Goal: Task Accomplishment & Management: Manage account settings

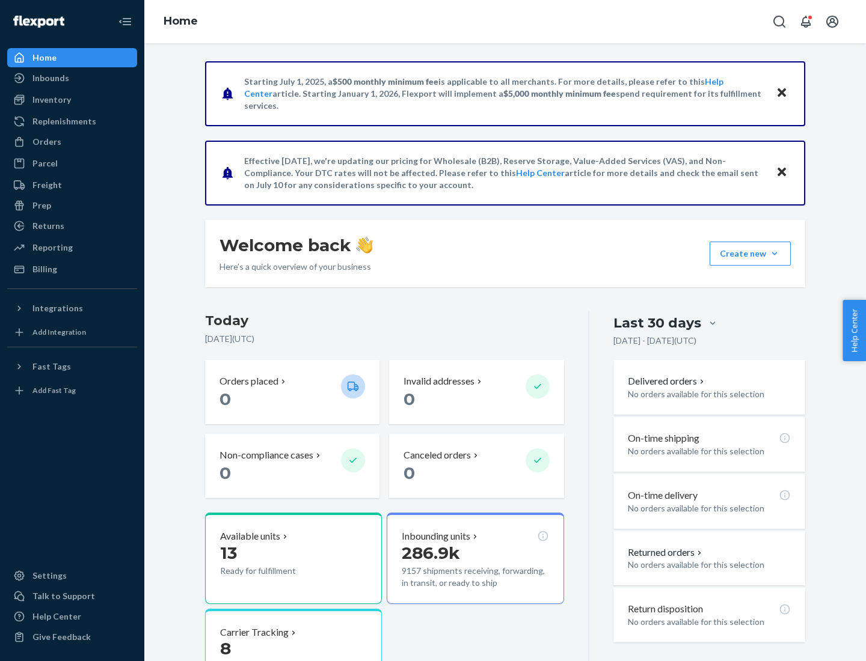
click at [774, 254] on button "Create new Create new inbound Create new order Create new product" at bounding box center [749, 254] width 81 height 24
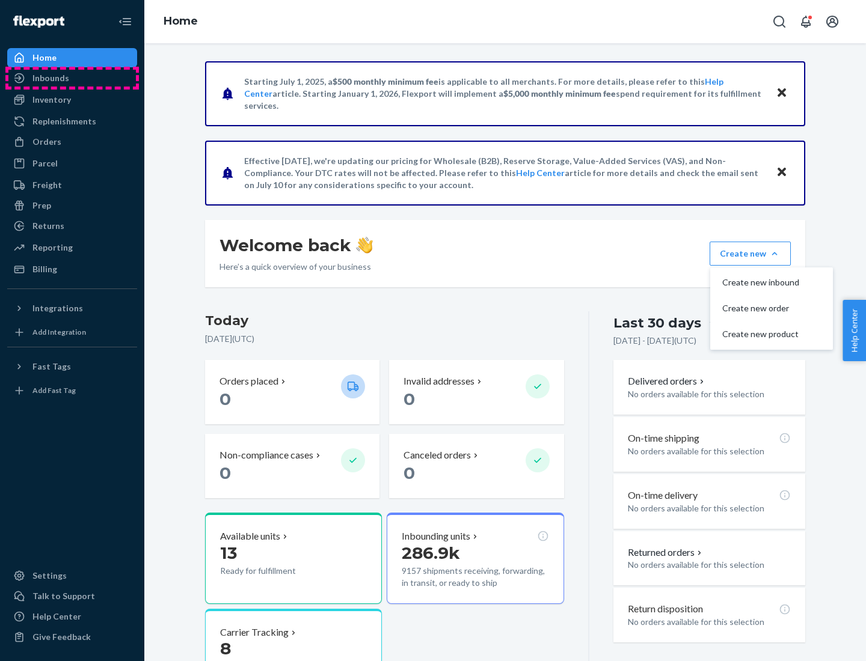
click at [72, 78] on div "Inbounds" at bounding box center [71, 78] width 127 height 17
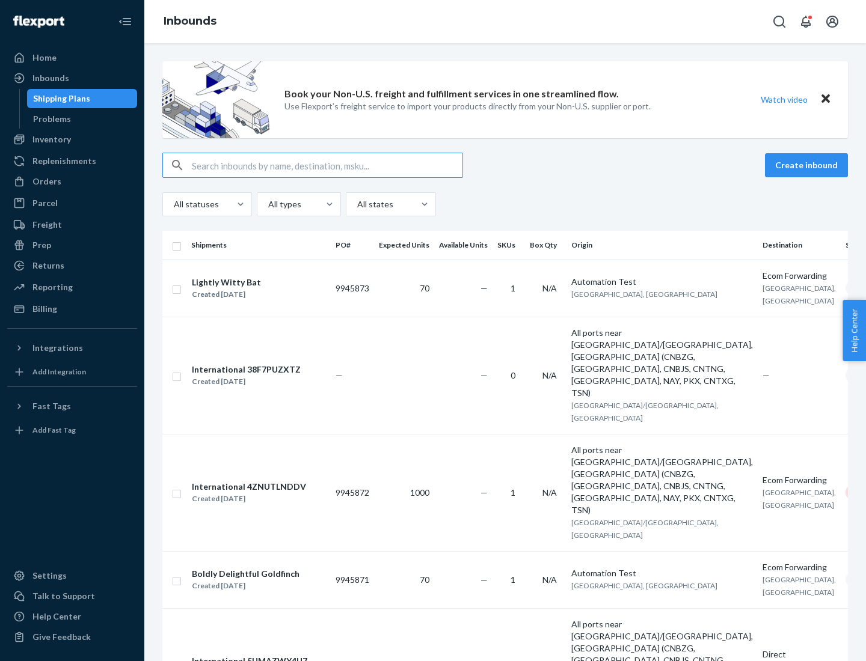
click at [808, 165] on button "Create inbound" at bounding box center [806, 165] width 83 height 24
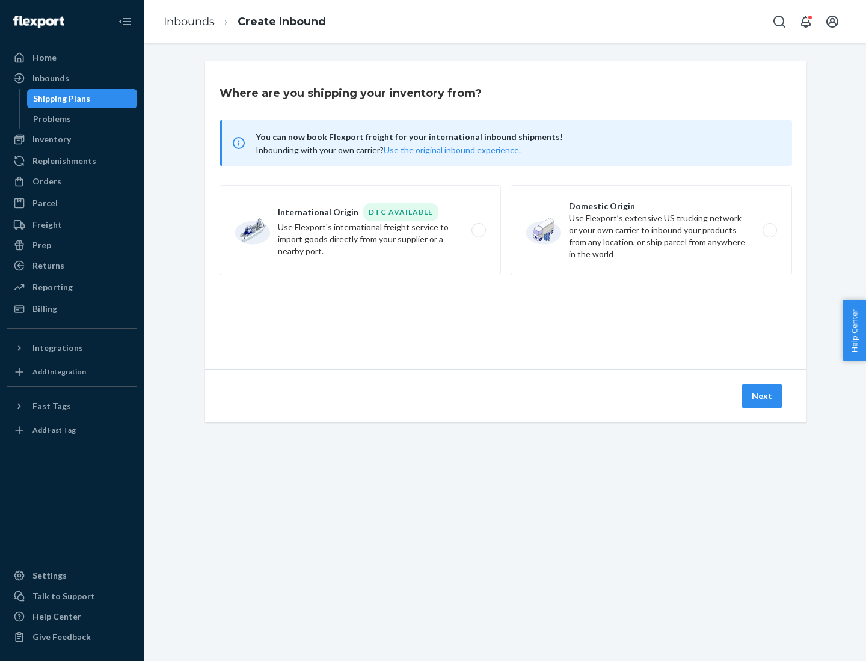
click at [651, 230] on label "Domestic Origin Use Flexport’s extensive US trucking network or your own carrie…" at bounding box center [650, 230] width 281 height 90
click at [769, 230] on input "Domestic Origin Use Flexport’s extensive US trucking network or your own carrie…" at bounding box center [773, 231] width 8 height 8
radio input "true"
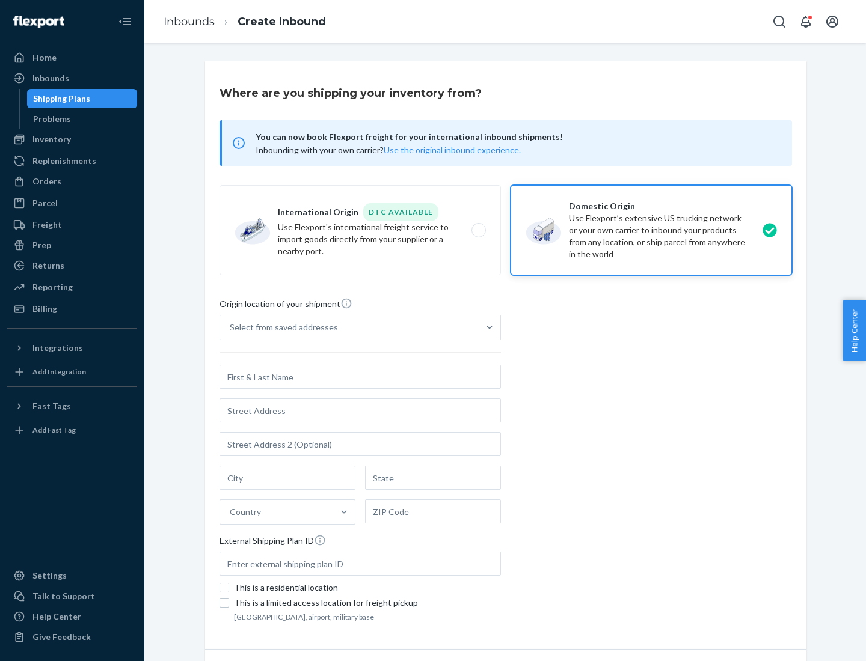
click at [281, 328] on div "Select from saved addresses" at bounding box center [284, 328] width 108 height 12
click at [231, 328] on input "Select from saved addresses" at bounding box center [230, 328] width 1 height 12
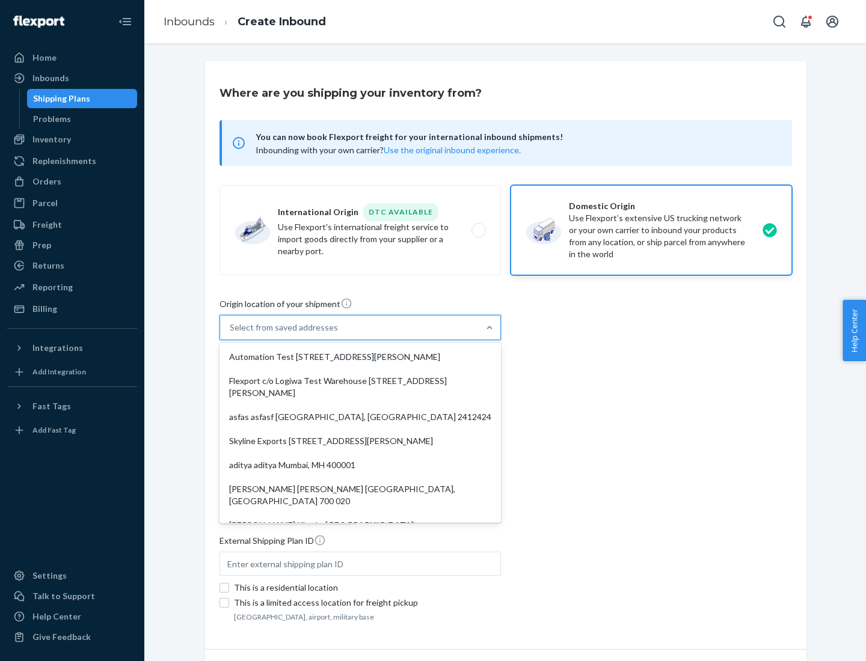
scroll to position [5, 0]
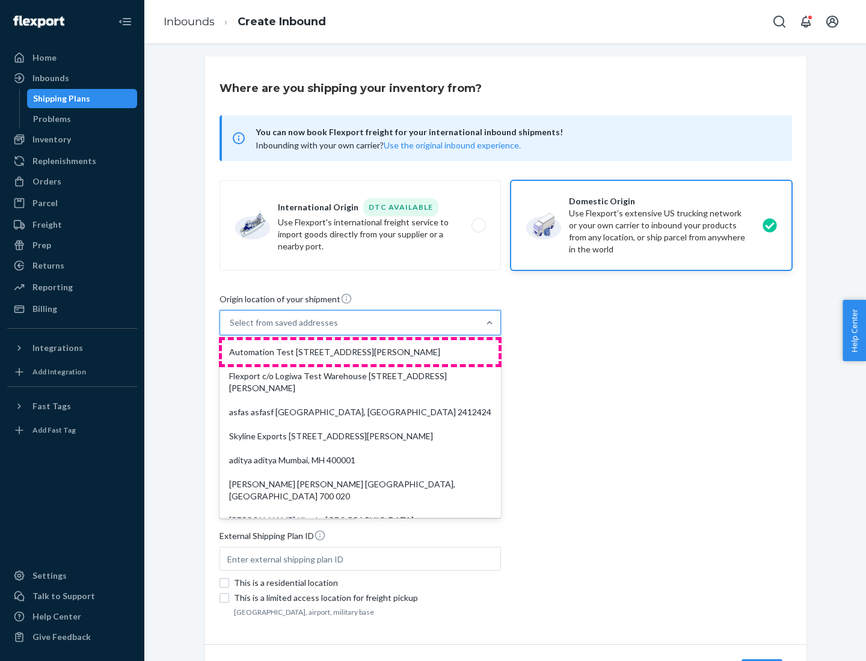
click at [360, 352] on div "Automation Test [STREET_ADDRESS][PERSON_NAME]" at bounding box center [360, 352] width 277 height 24
click at [231, 329] on input "option Automation Test [STREET_ADDRESS][PERSON_NAME]. 9 results available. Use …" at bounding box center [230, 323] width 1 height 12
type input "Automation Test"
type input "9th Floor"
type input "[GEOGRAPHIC_DATA]"
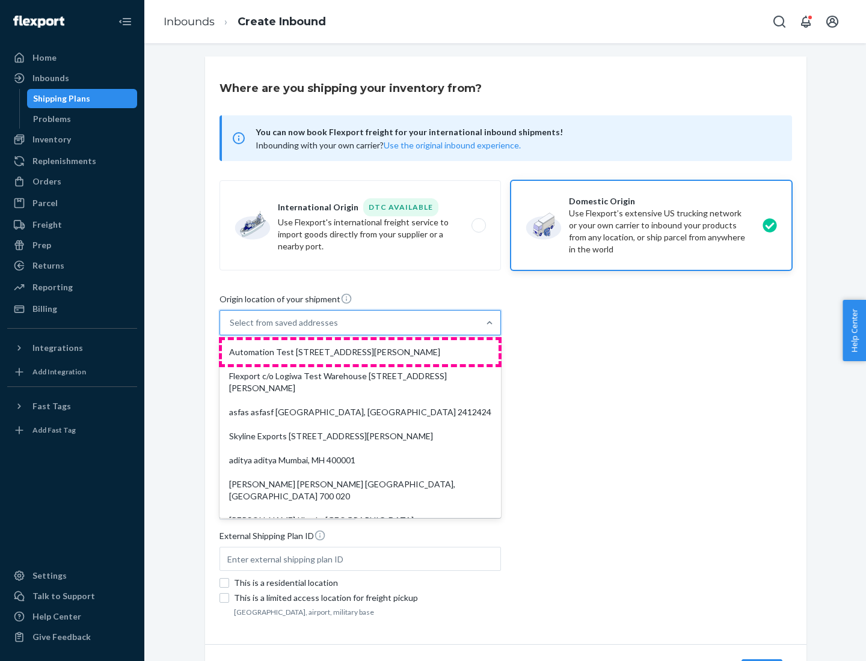
type input "CA"
type input "94104"
type input "[STREET_ADDRESS][PERSON_NAME]"
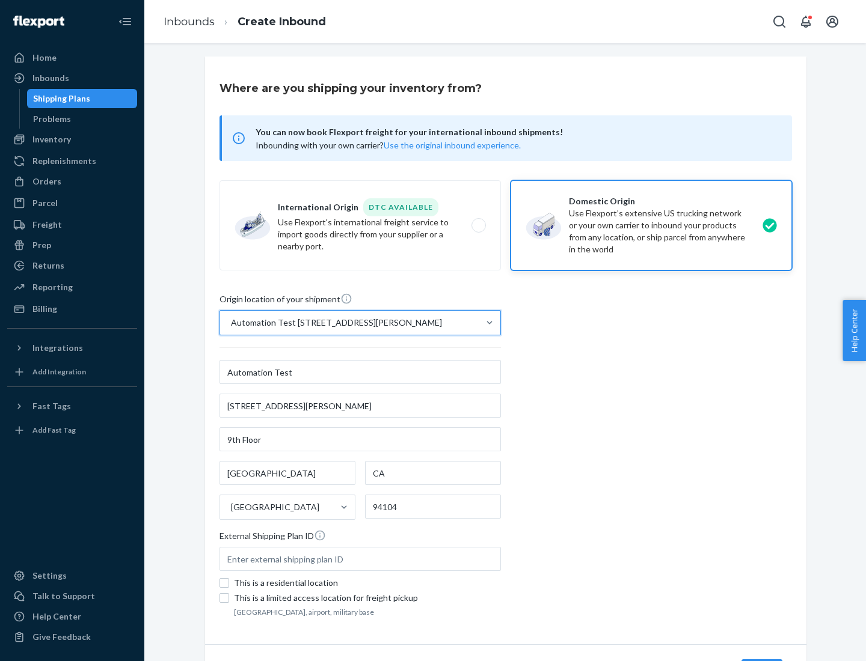
scroll to position [70, 0]
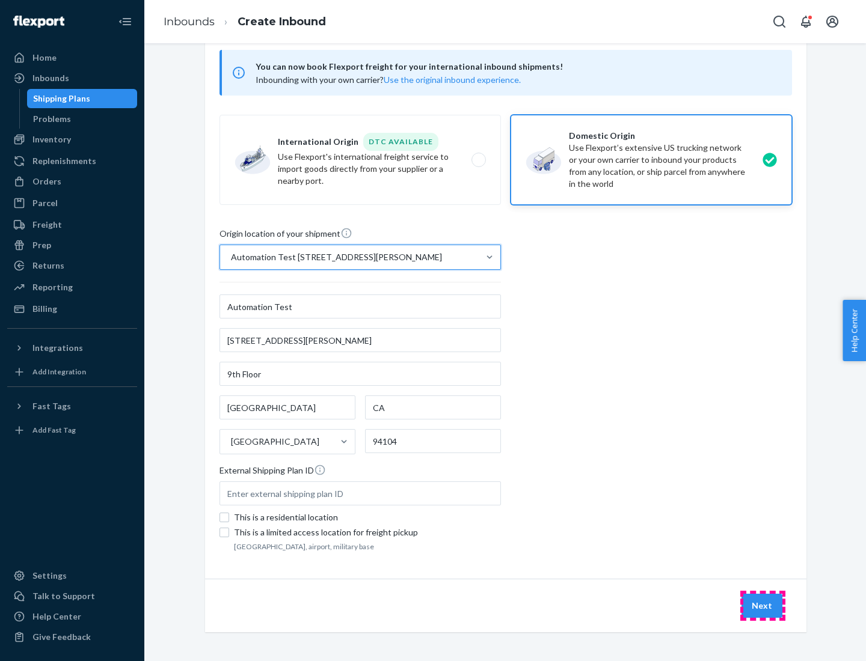
click at [762, 606] on button "Next" at bounding box center [761, 606] width 41 height 24
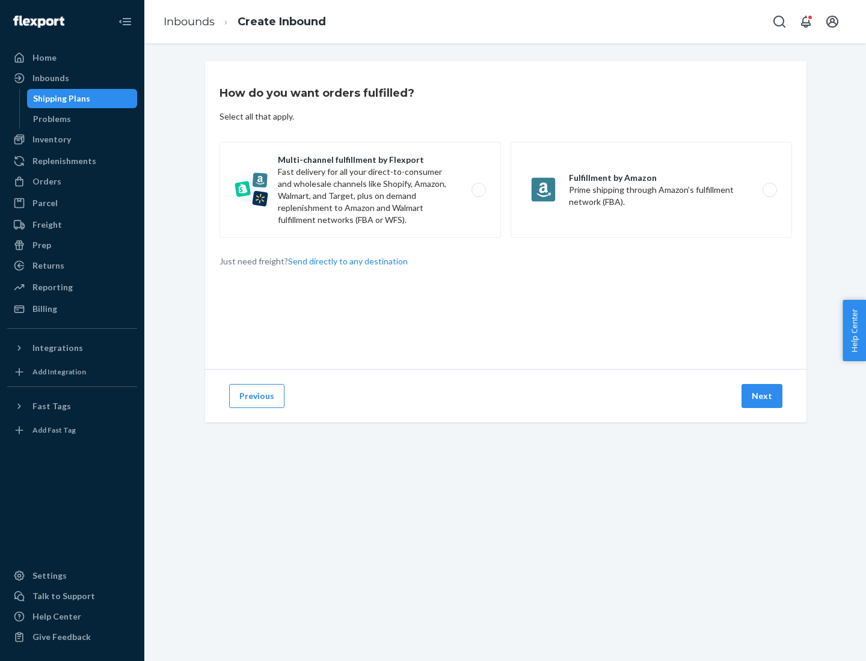
click at [360, 190] on label "Multi-channel fulfillment by Flexport Fast delivery for all your direct-to-cons…" at bounding box center [359, 190] width 281 height 96
click at [478, 190] on input "Multi-channel fulfillment by Flexport Fast delivery for all your direct-to-cons…" at bounding box center [482, 190] width 8 height 8
radio input "true"
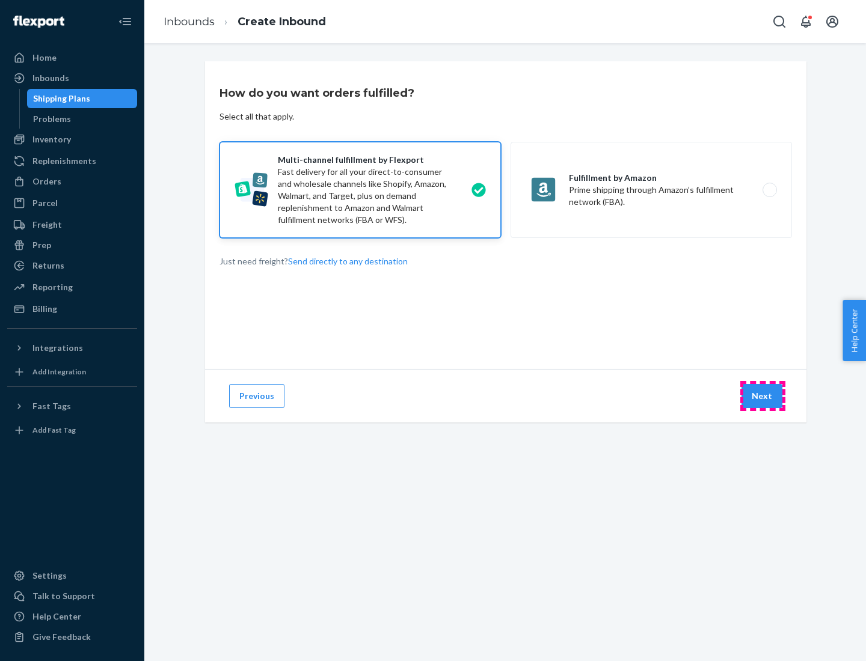
click at [762, 396] on button "Next" at bounding box center [761, 396] width 41 height 24
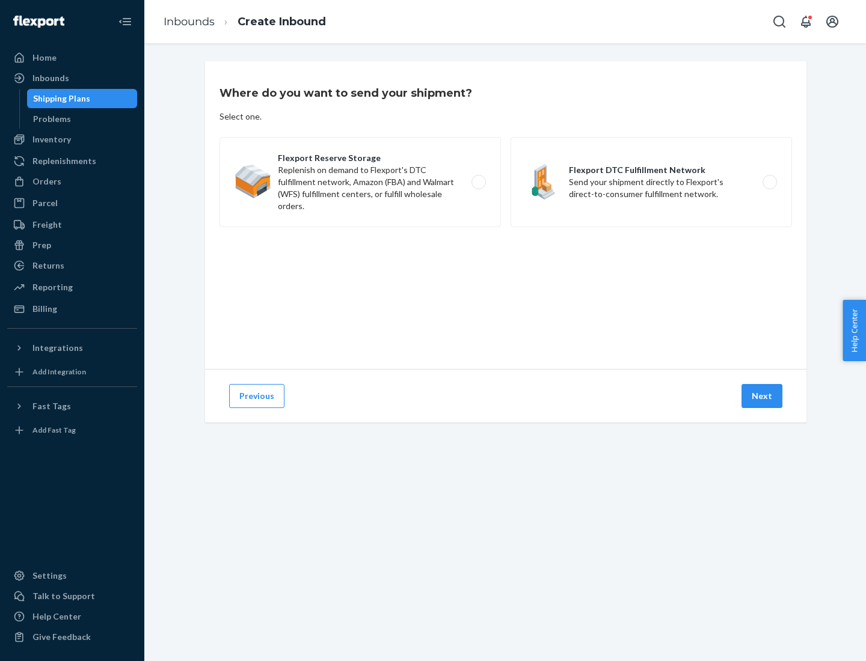
click at [651, 182] on label "Flexport DTC Fulfillment Network Send your shipment directly to Flexport's dire…" at bounding box center [650, 182] width 281 height 90
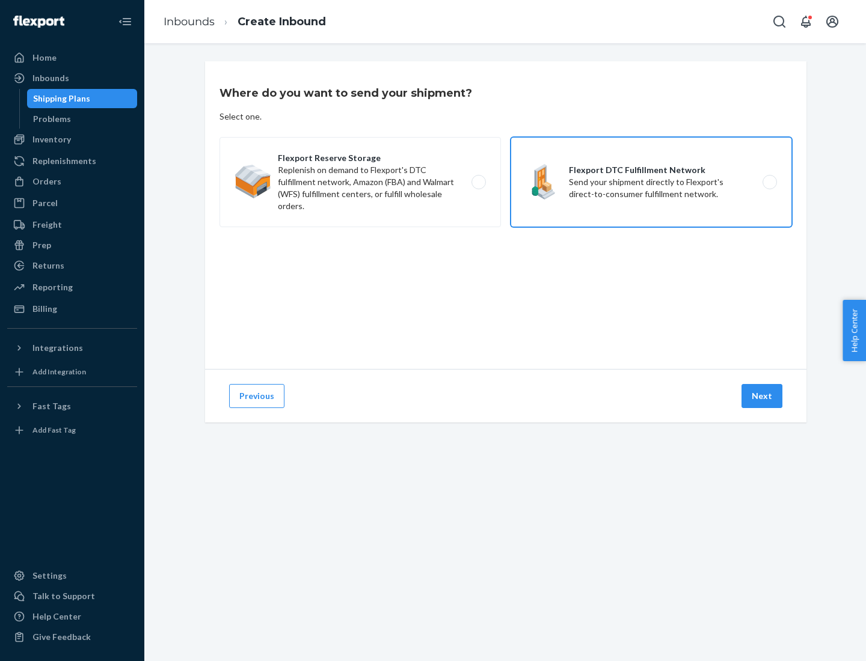
click at [769, 182] on input "Flexport DTC Fulfillment Network Send your shipment directly to Flexport's dire…" at bounding box center [773, 183] width 8 height 8
radio input "true"
click at [762, 396] on button "Next" at bounding box center [761, 396] width 41 height 24
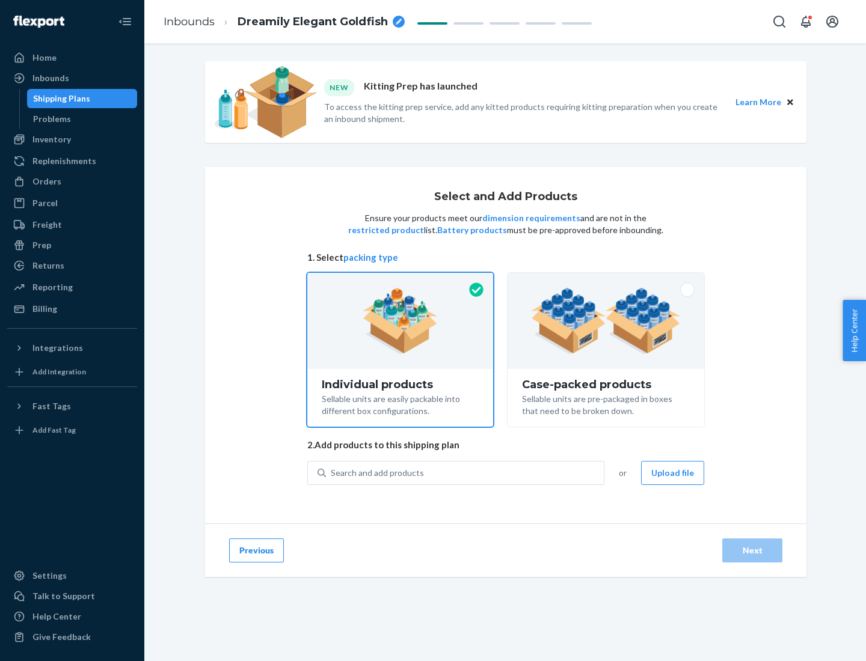
click at [606, 321] on img at bounding box center [606, 321] width 150 height 66
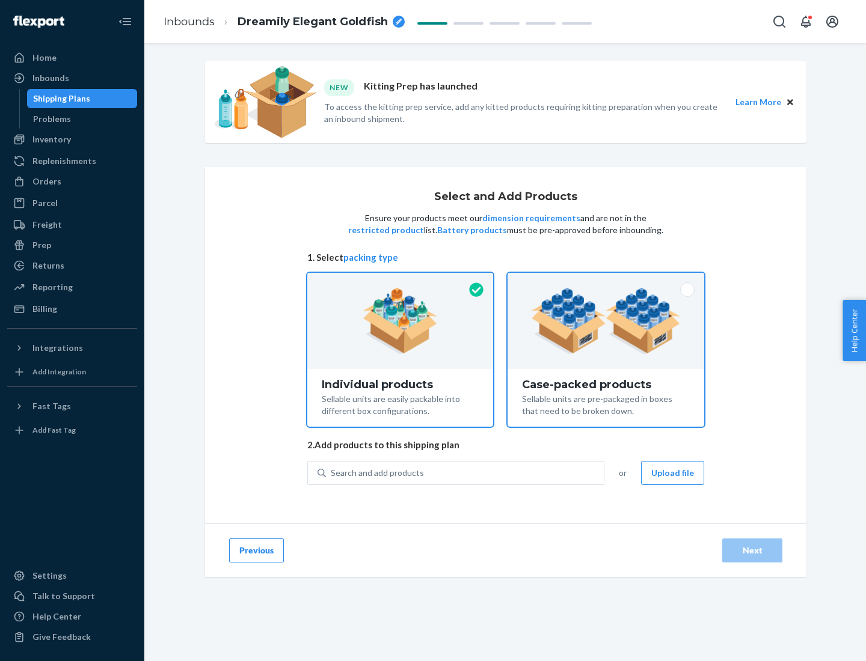
click at [606, 281] on input "Case-packed products Sellable units are pre-packaged in boxes that need to be b…" at bounding box center [606, 277] width 8 height 8
radio input "true"
radio input "false"
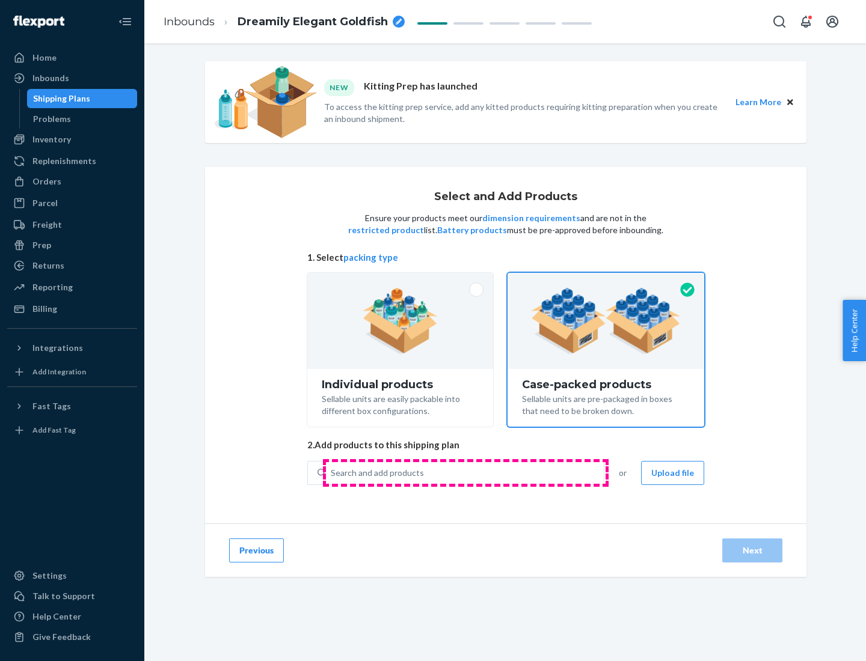
click at [465, 473] on div "Search and add products" at bounding box center [465, 473] width 278 height 22
click at [332, 473] on input "Search and add products" at bounding box center [331, 473] width 1 height 12
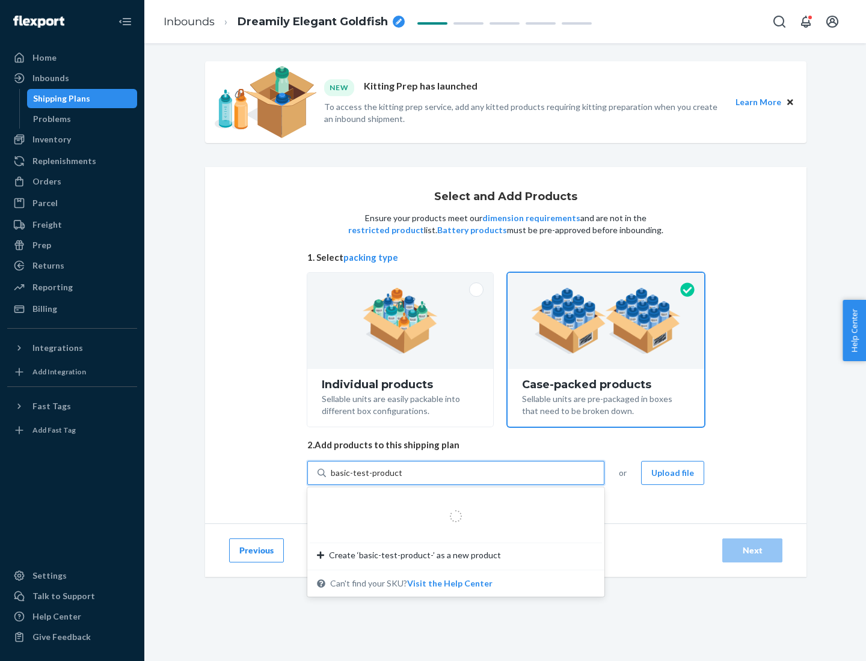
type input "basic-test-product-1"
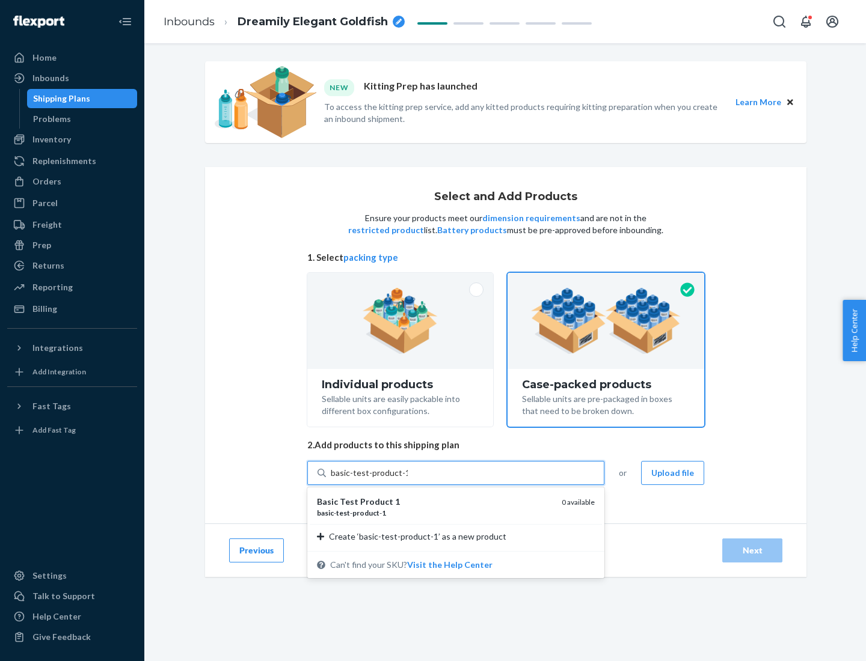
click at [435, 513] on div "basic - test - product - 1" at bounding box center [434, 513] width 235 height 10
click at [408, 479] on input "basic-test-product-1" at bounding box center [369, 473] width 77 height 12
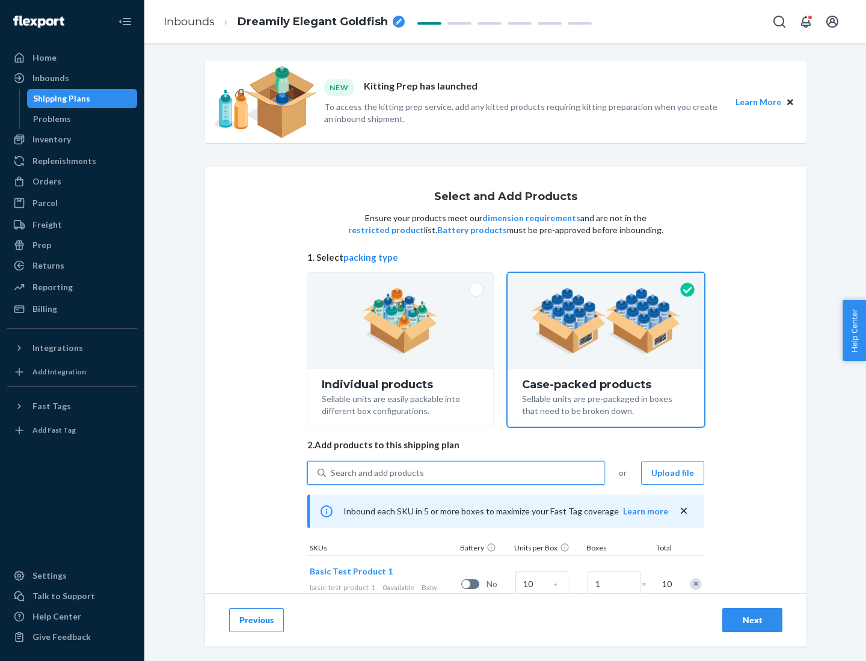
scroll to position [43, 0]
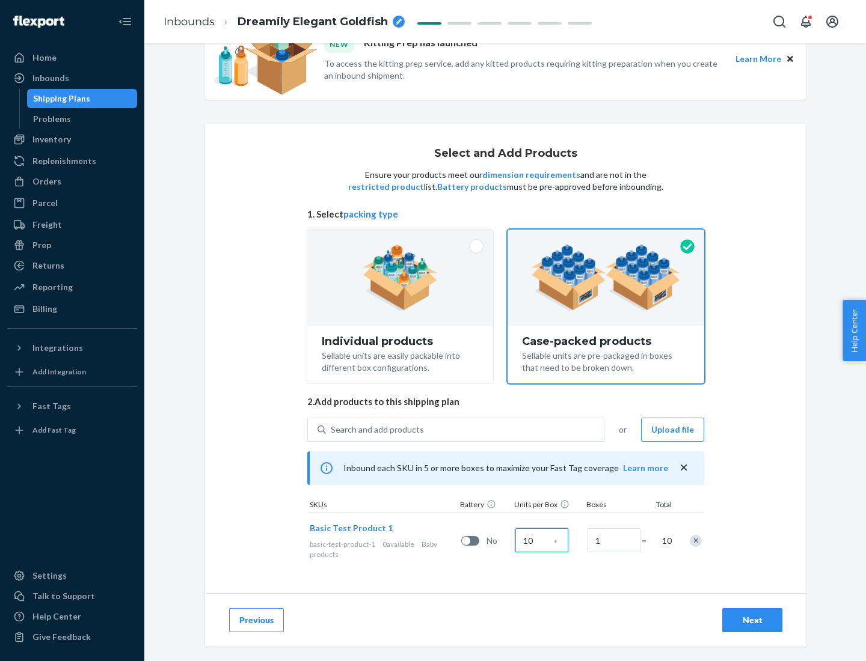
type input "10"
type input "7"
click at [752, 620] on div "Next" at bounding box center [752, 620] width 40 height 12
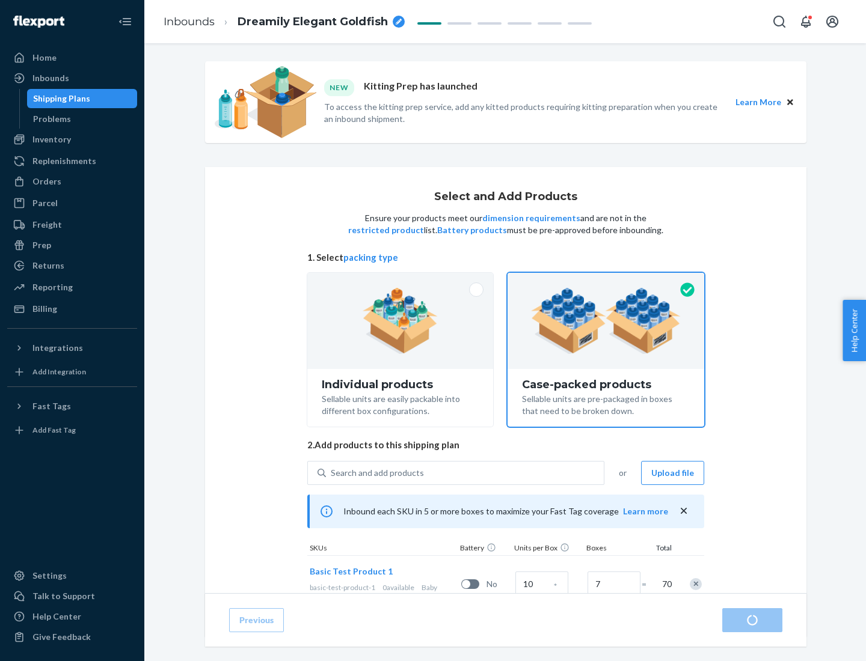
radio input "true"
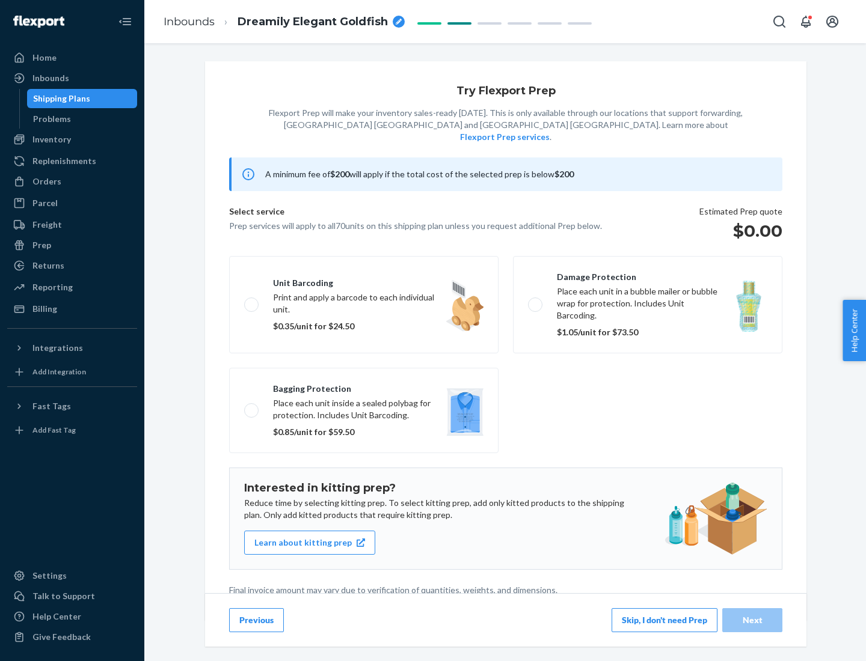
scroll to position [3, 0]
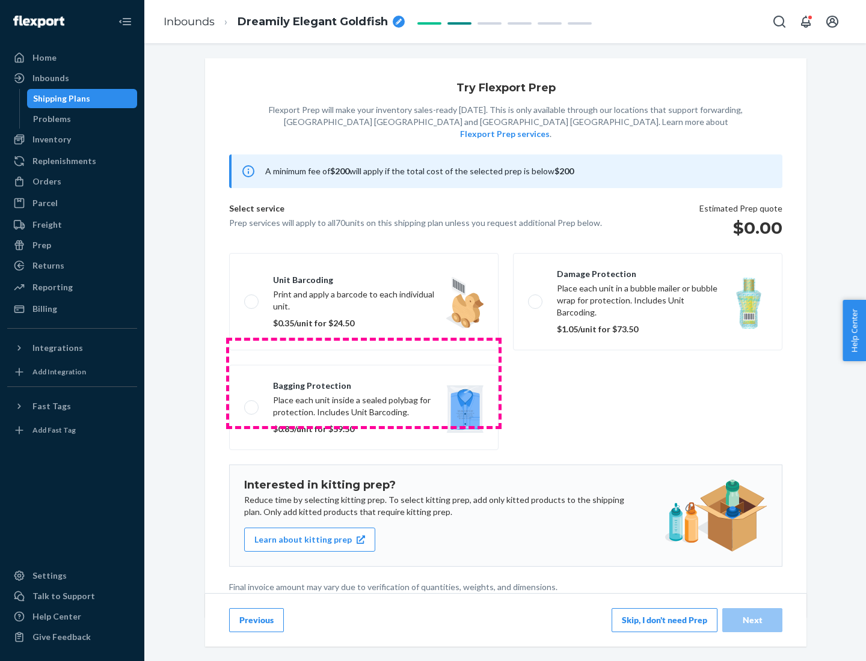
click at [364, 383] on label "Bagging protection Place each unit inside a sealed polybag for protection. Incl…" at bounding box center [363, 407] width 269 height 85
click at [252, 403] on input "Bagging protection Place each unit inside a sealed polybag for protection. Incl…" at bounding box center [248, 407] width 8 height 8
checkbox input "true"
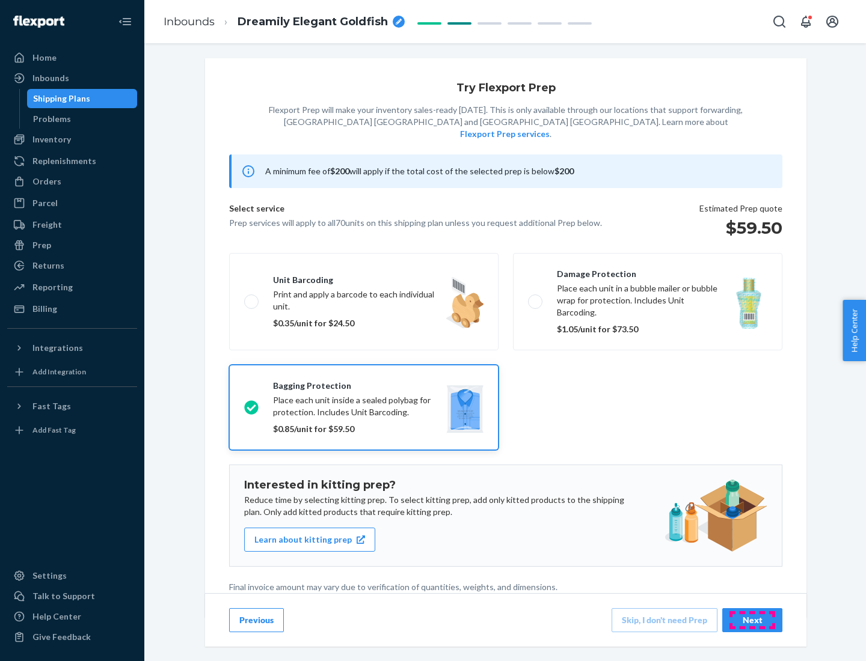
click at [752, 620] on div "Next" at bounding box center [752, 620] width 40 height 12
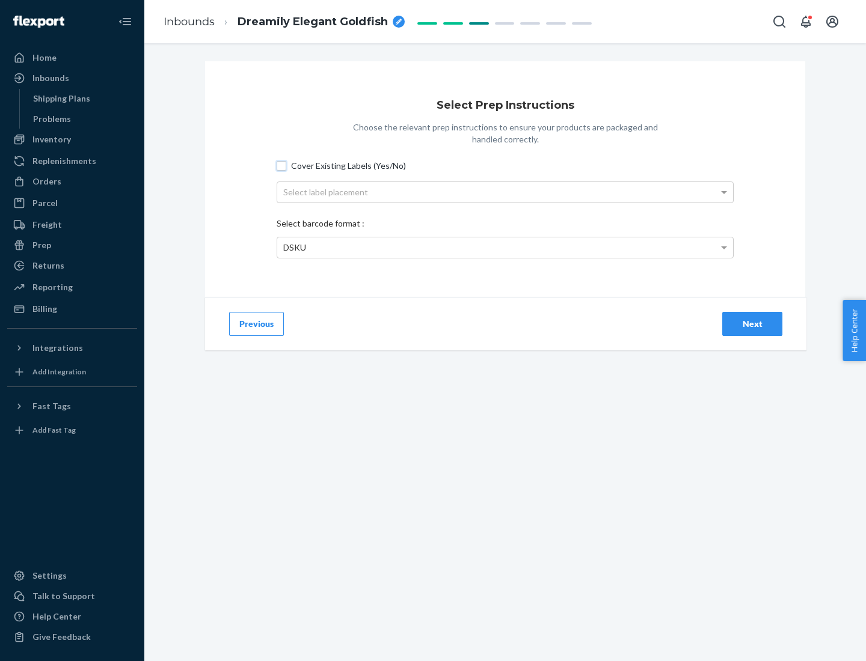
click at [281, 165] on input "Cover Existing Labels (Yes/No)" at bounding box center [282, 166] width 10 height 10
checkbox input "true"
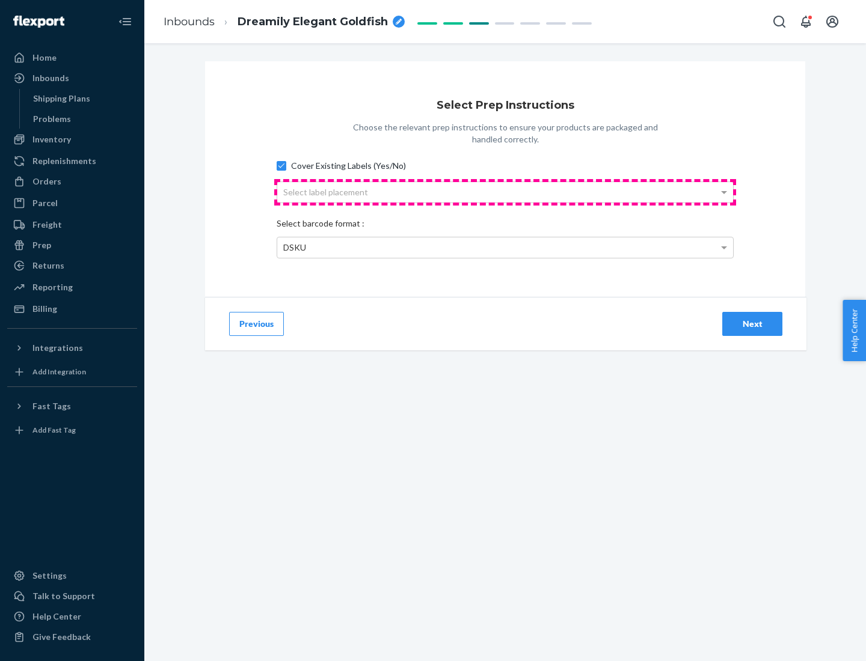
click at [505, 192] on div "Select label placement" at bounding box center [505, 192] width 456 height 20
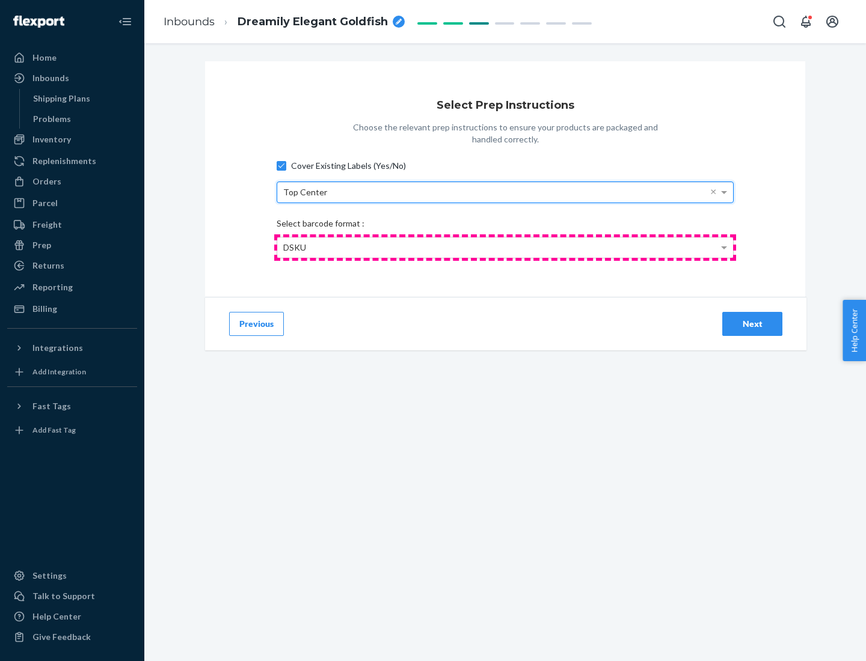
click at [505, 247] on div "DSKU" at bounding box center [505, 247] width 456 height 20
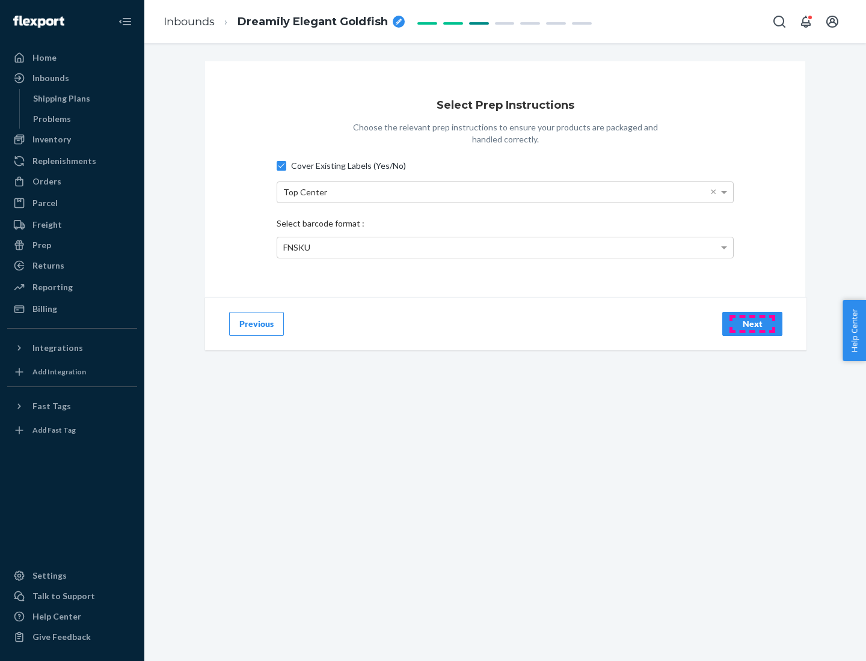
click at [752, 323] on div "Next" at bounding box center [752, 324] width 40 height 12
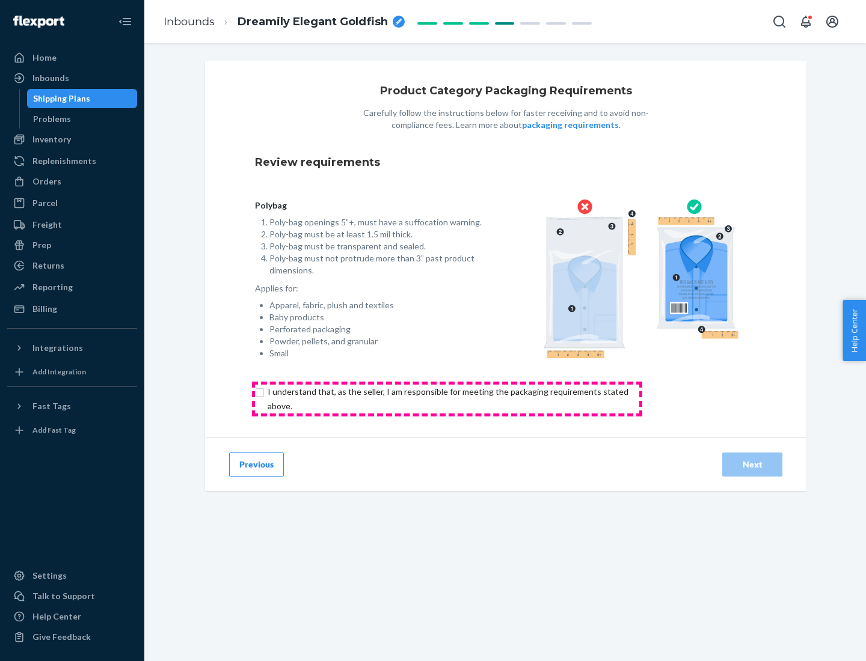
click at [447, 399] on input "checkbox" at bounding box center [455, 399] width 400 height 29
checkbox input "true"
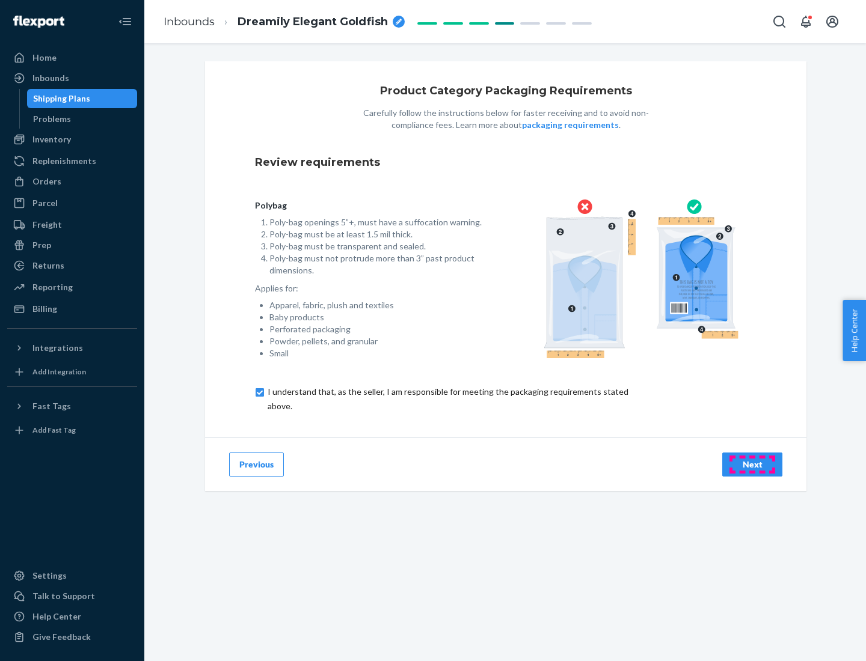
click at [752, 464] on div "Next" at bounding box center [752, 465] width 40 height 12
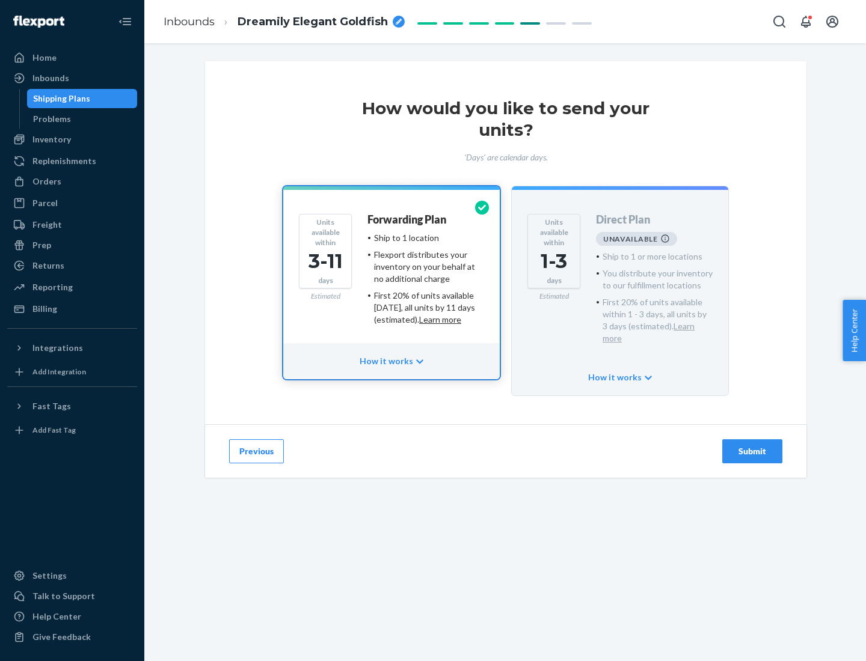
click at [408, 219] on h4 "Forwarding Plan" at bounding box center [406, 220] width 79 height 12
click at [752, 446] on div "Submit" at bounding box center [752, 452] width 40 height 12
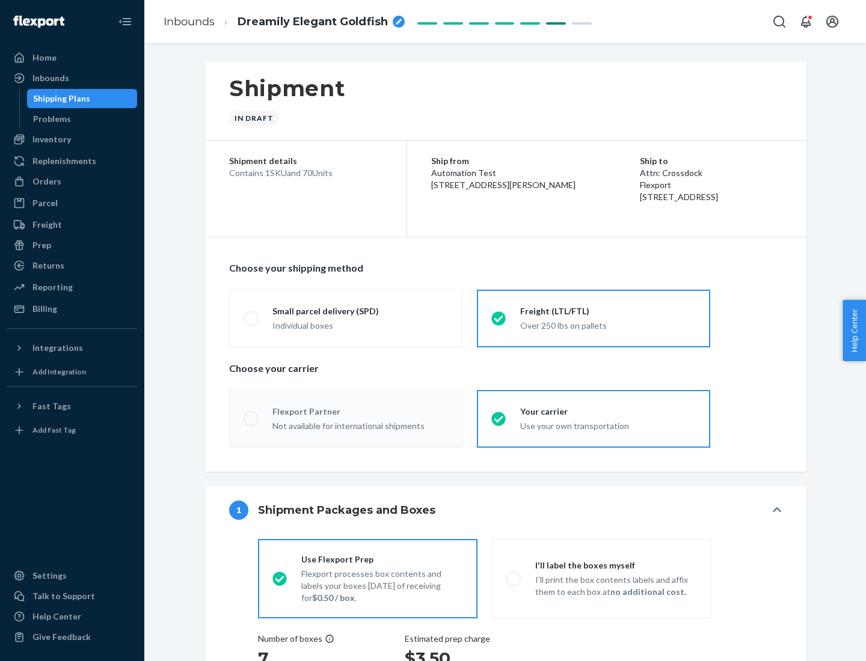
radio input "true"
radio input "false"
radio input "true"
radio input "false"
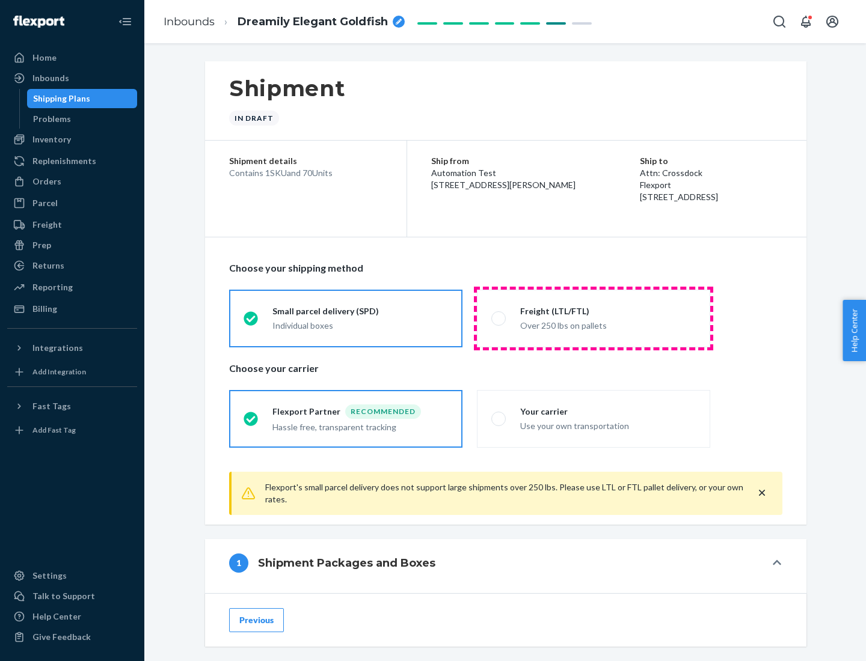
click at [593, 318] on div "Over 250 lbs on pallets" at bounding box center [608, 324] width 176 height 14
click at [499, 318] on input "Freight (LTL/FTL) Over 250 lbs on pallets" at bounding box center [495, 318] width 8 height 8
radio input "true"
radio input "false"
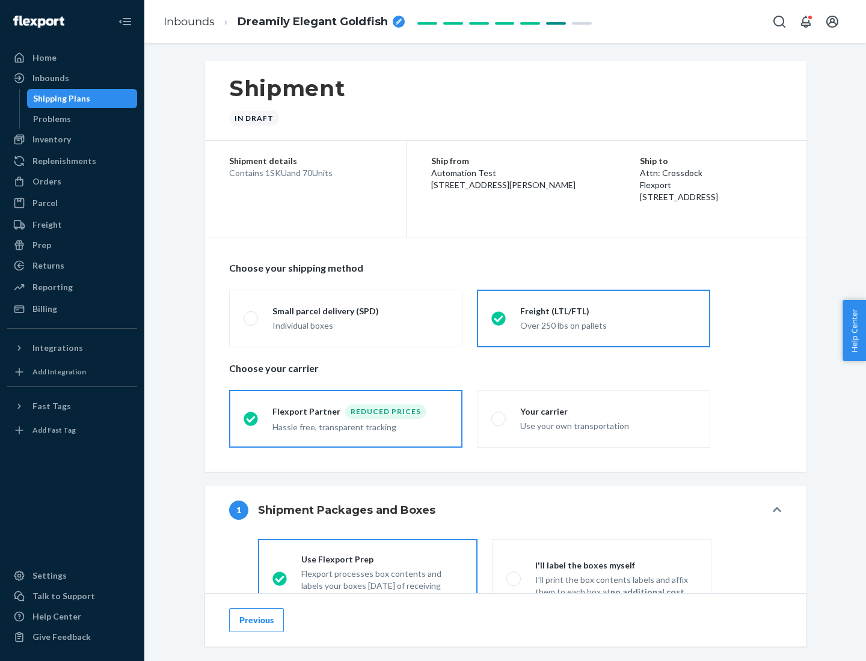
scroll to position [67, 0]
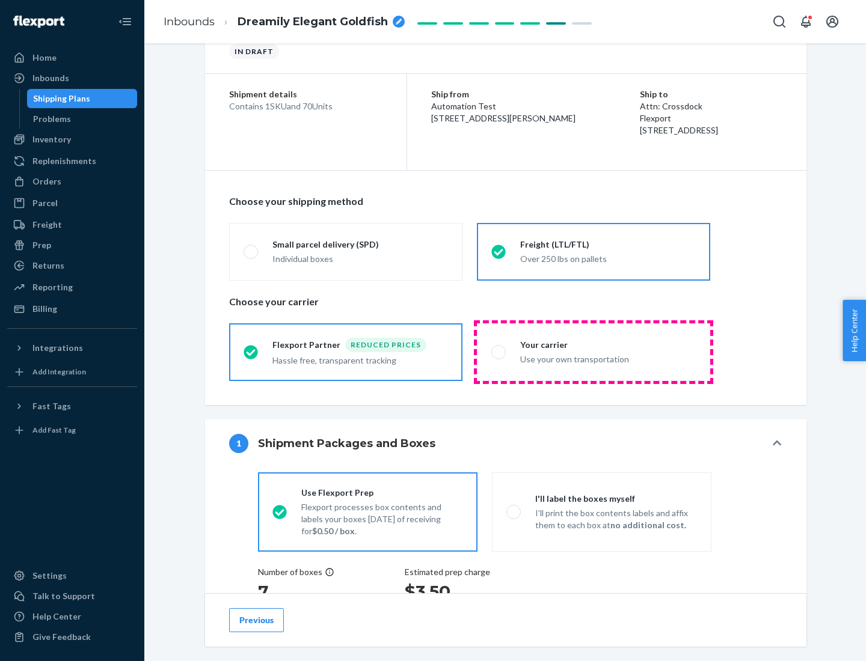
click at [593, 352] on div "Use your own transportation" at bounding box center [608, 358] width 176 height 14
click at [499, 352] on input "Your carrier Use your own transportation" at bounding box center [495, 352] width 8 height 8
radio input "true"
radio input "false"
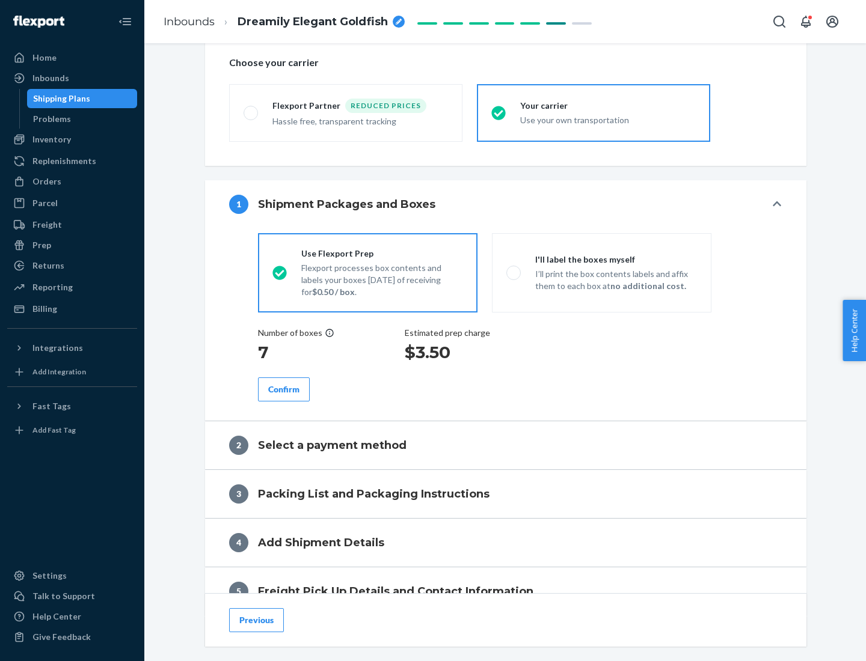
scroll to position [227, 0]
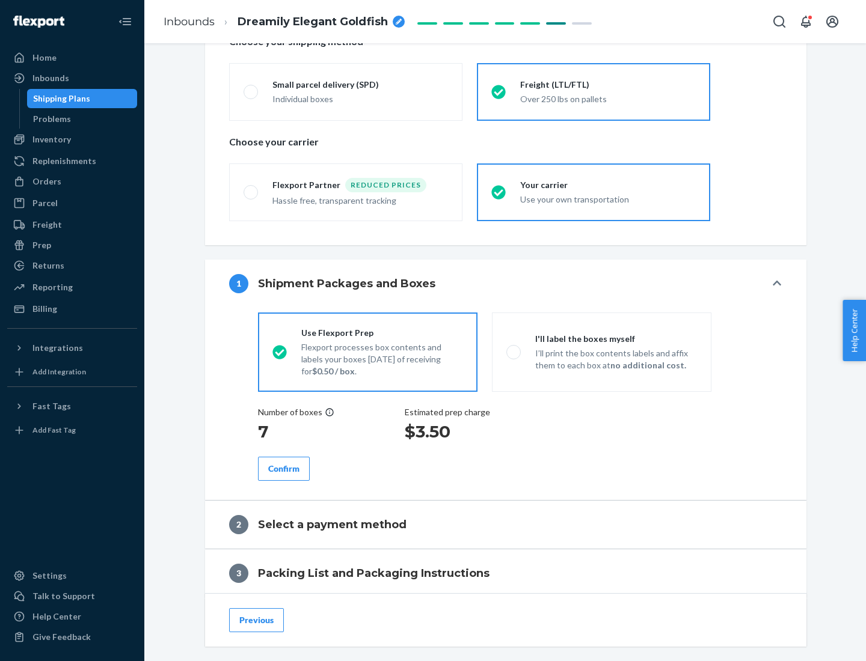
click at [601, 352] on p "I’ll print the box contents labels and affix them to each box at no additional …" at bounding box center [616, 360] width 162 height 24
click at [514, 352] on input "I'll label the boxes myself I’ll print the box contents labels and affix them t…" at bounding box center [510, 352] width 8 height 8
radio input "true"
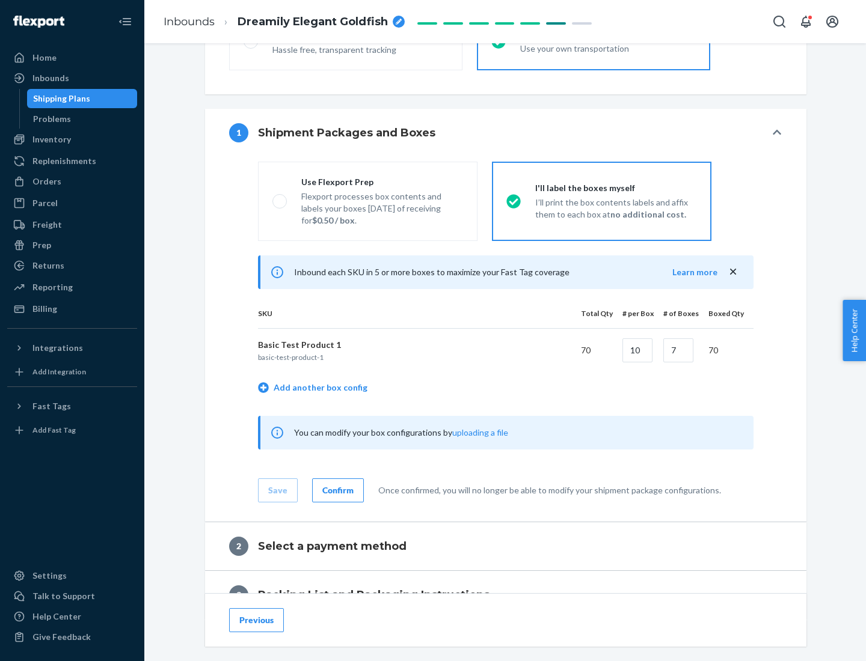
scroll to position [207, 0]
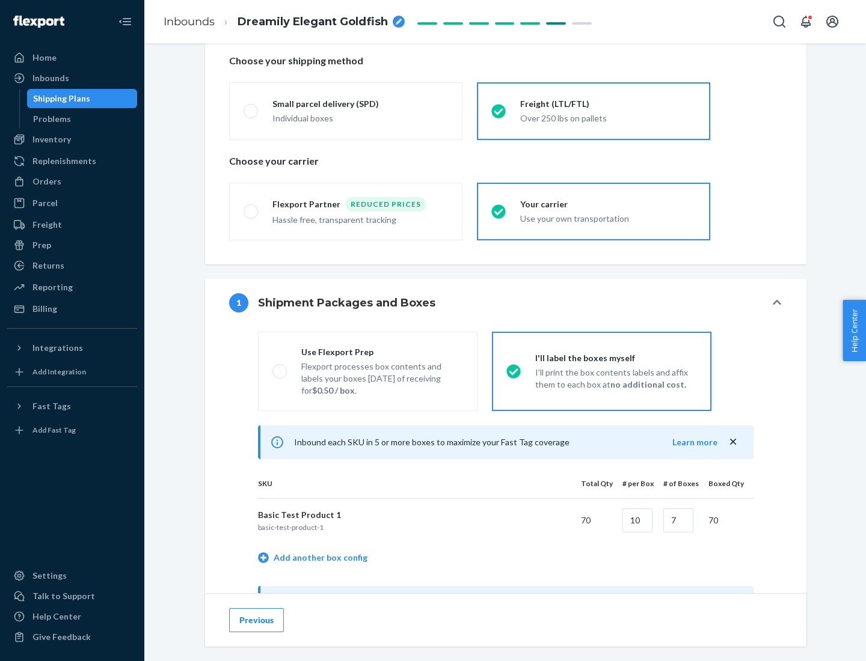
click at [382, 352] on div "Use Flexport Prep" at bounding box center [382, 352] width 162 height 12
click at [280, 367] on input "Use Flexport Prep Flexport processes box contents and labels your boxes [DATE] …" at bounding box center [276, 371] width 8 height 8
radio input "true"
radio input "false"
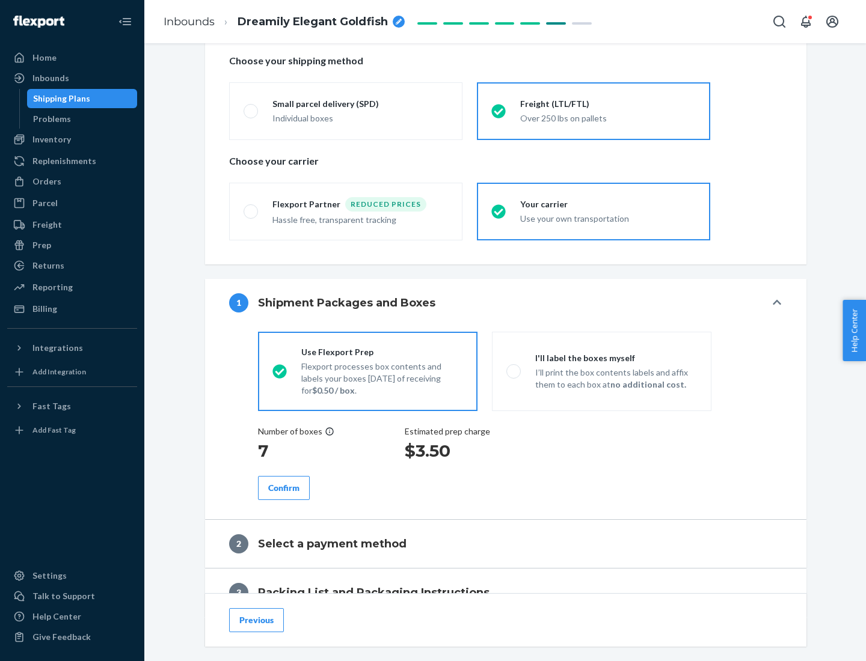
scroll to position [343, 0]
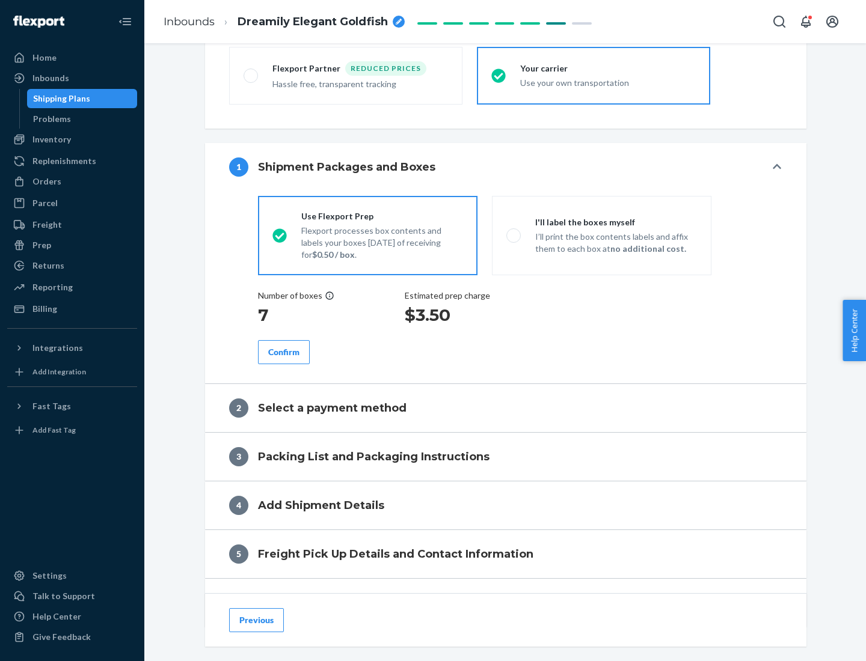
click at [284, 352] on div "Confirm" at bounding box center [283, 352] width 31 height 12
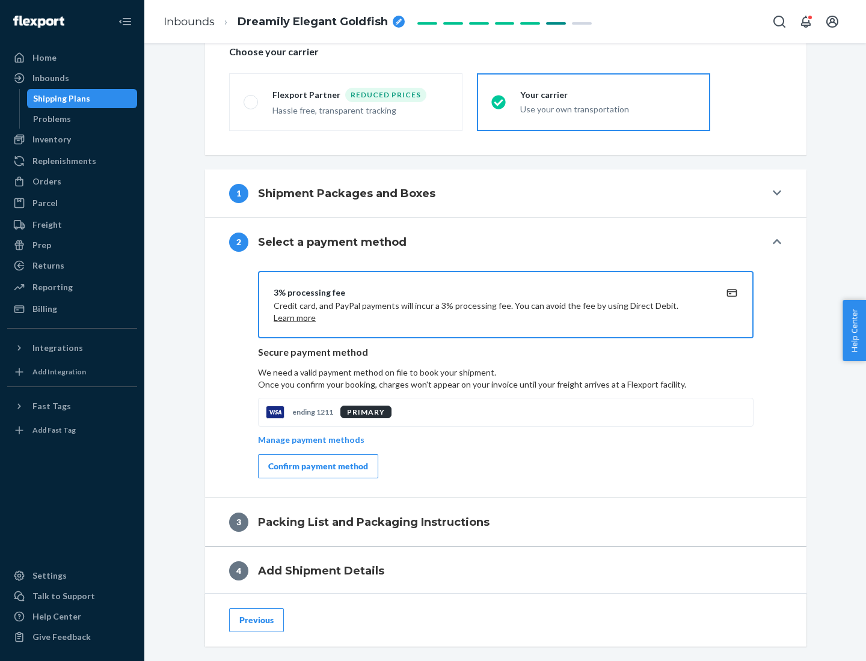
scroll to position [431, 0]
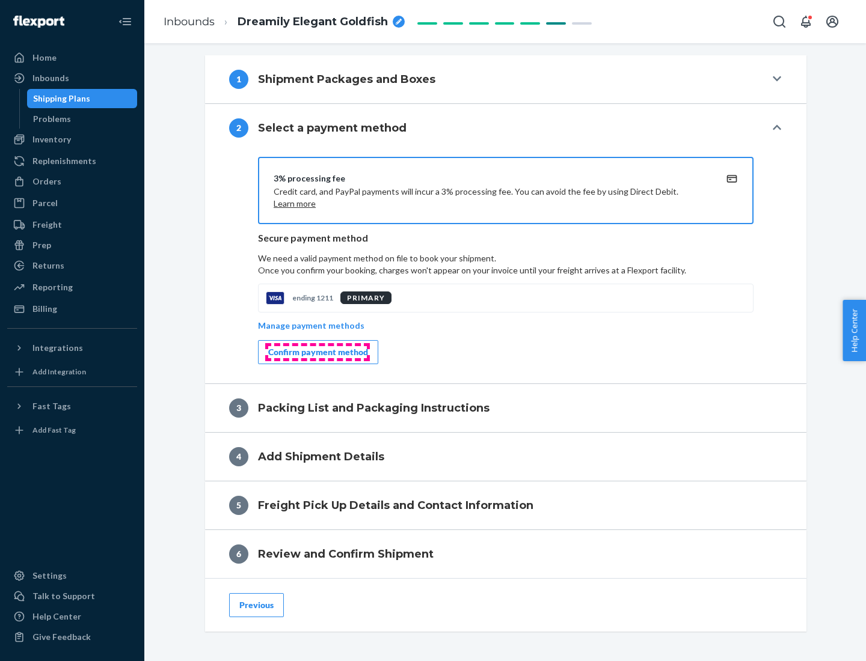
click at [317, 352] on div "Confirm payment method" at bounding box center [318, 352] width 100 height 12
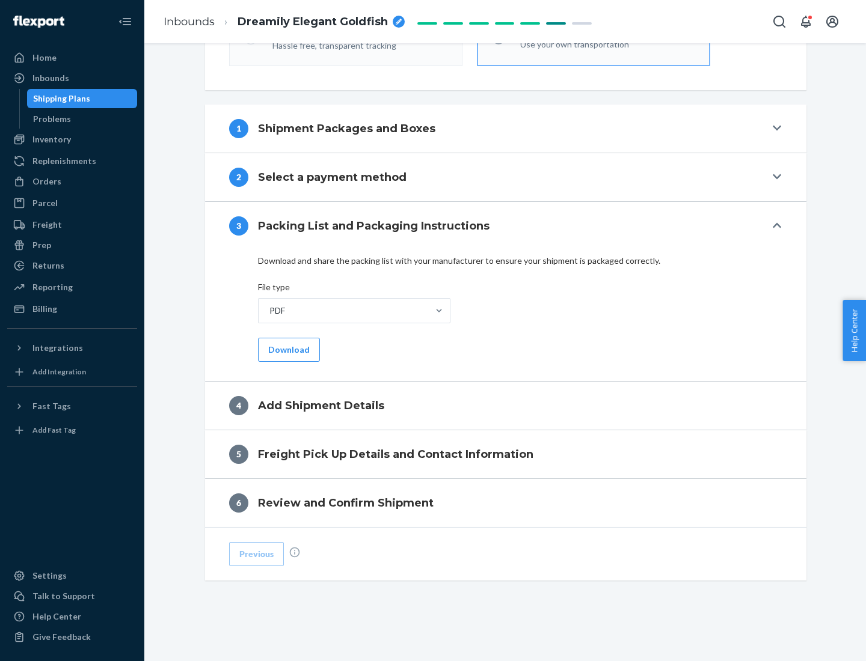
scroll to position [379, 0]
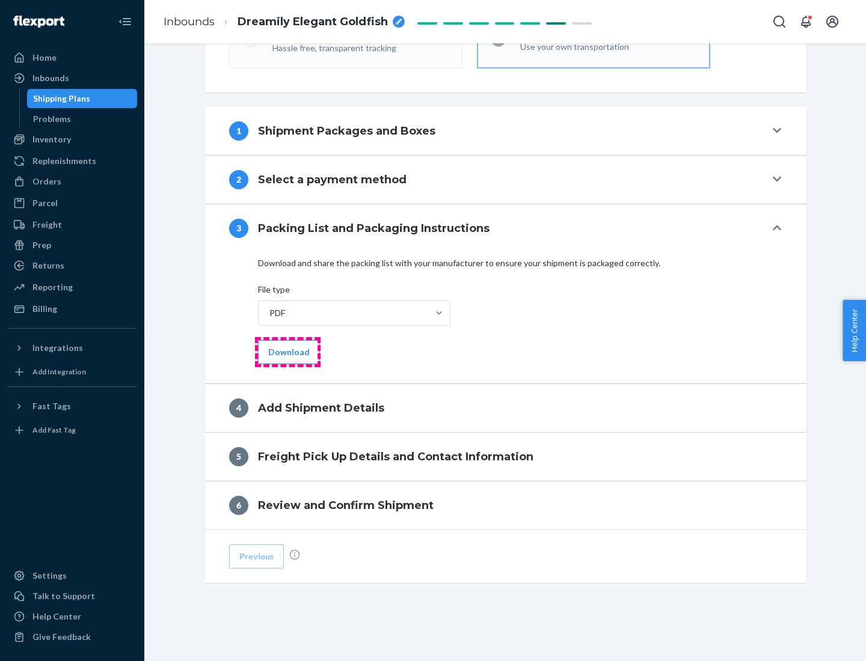
click at [287, 352] on button "Download" at bounding box center [289, 352] width 62 height 24
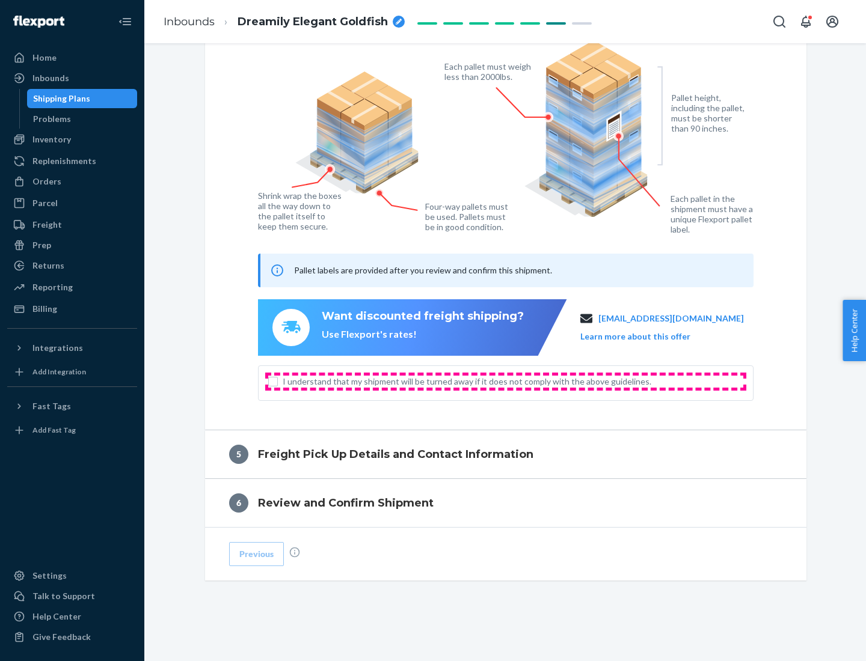
click at [506, 381] on span "I understand that my shipment will be turned away if it does not comply with th…" at bounding box center [513, 382] width 461 height 12
click at [278, 381] on input "I understand that my shipment will be turned away if it does not comply with th…" at bounding box center [273, 382] width 10 height 10
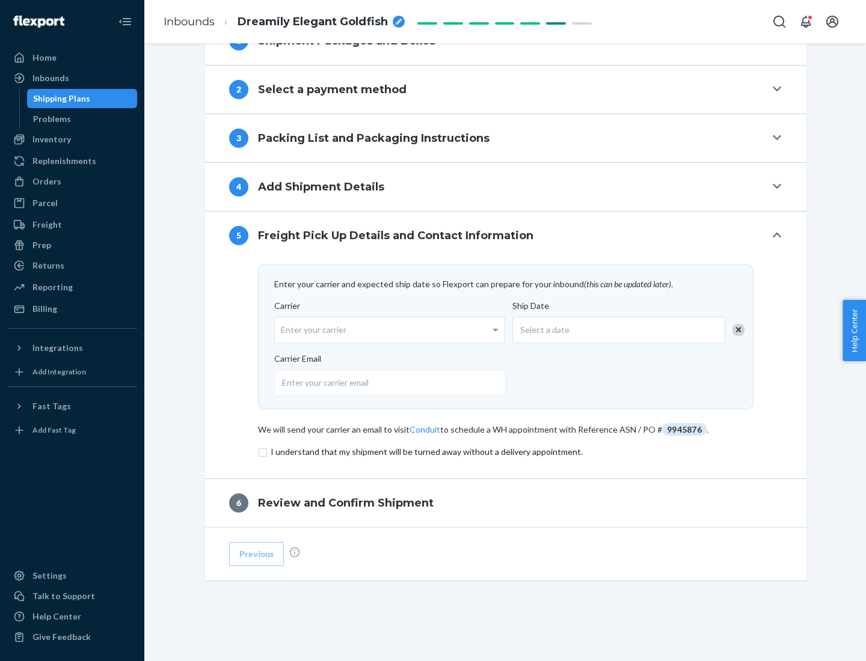
click at [506, 452] on input "checkbox" at bounding box center [505, 452] width 495 height 14
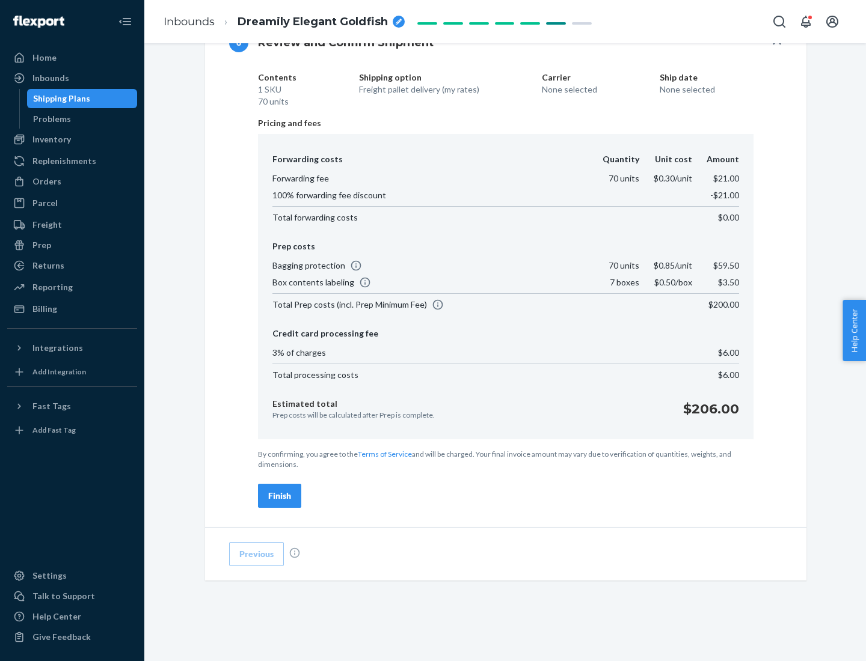
click at [280, 496] on div "Finish" at bounding box center [279, 496] width 23 height 12
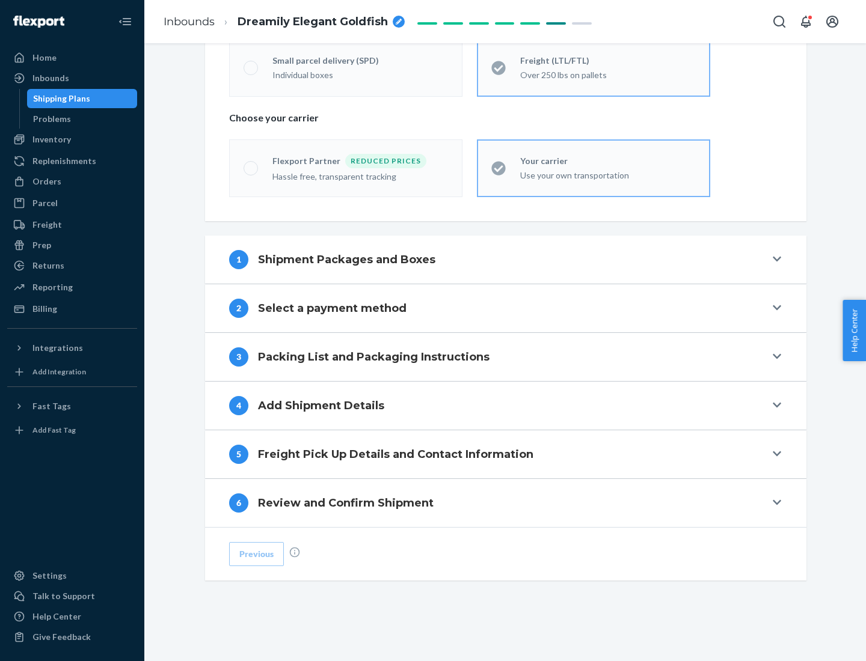
scroll to position [251, 0]
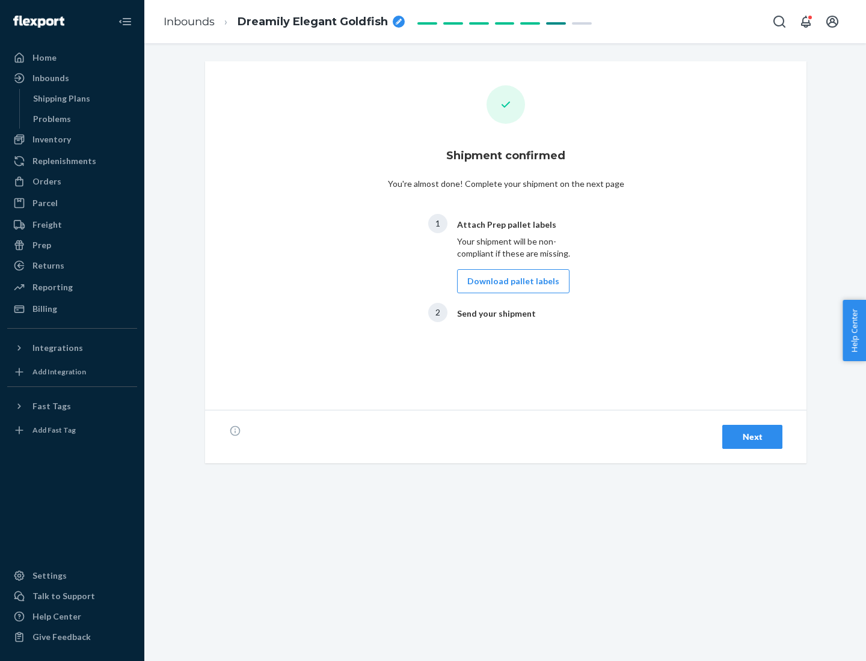
click at [510, 281] on button "Download pallet labels" at bounding box center [513, 281] width 112 height 24
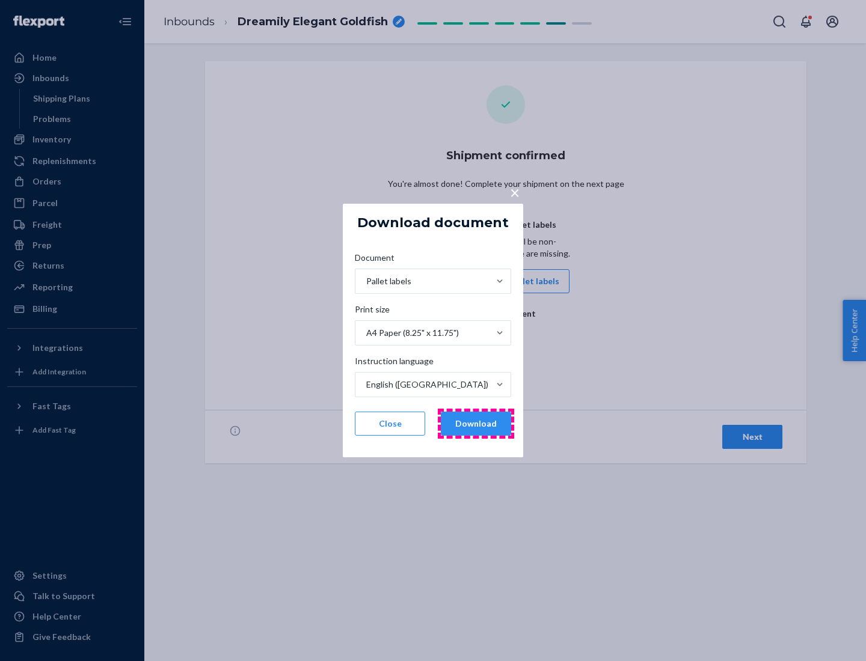
click at [476, 424] on button "Download" at bounding box center [476, 424] width 70 height 24
click at [514, 192] on span "×" at bounding box center [515, 192] width 10 height 20
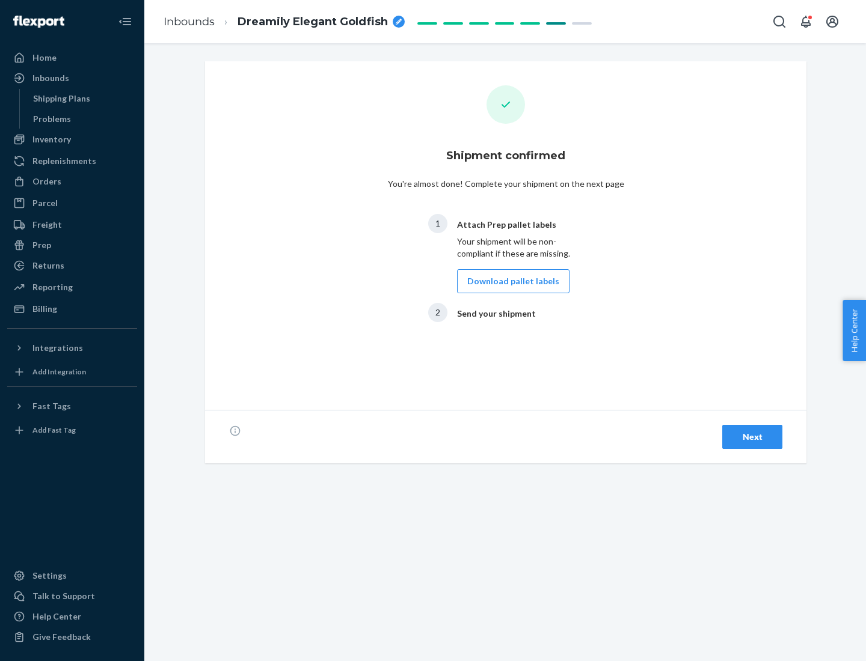
click at [752, 437] on div "Next" at bounding box center [752, 437] width 40 height 12
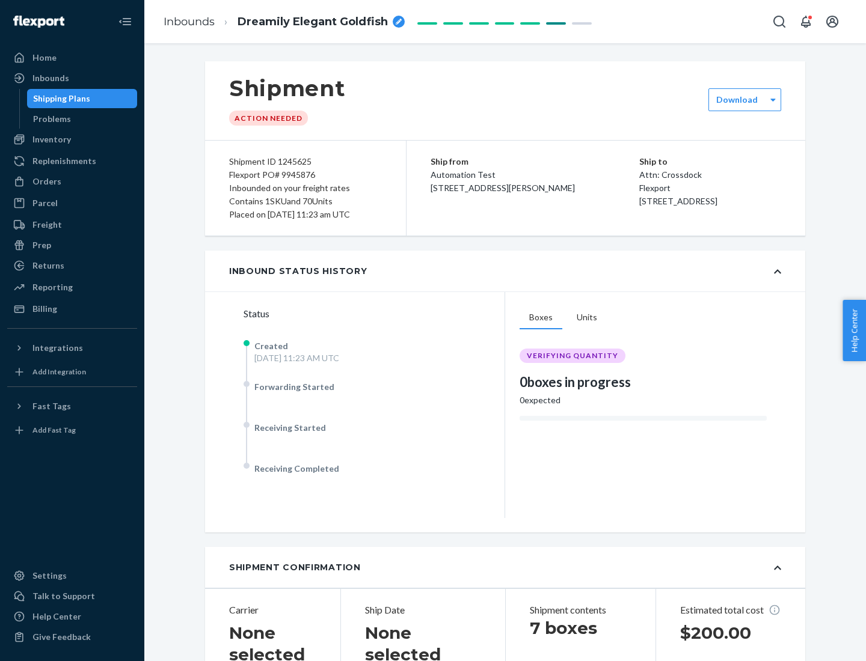
scroll to position [258, 0]
